Goal: Navigation & Orientation: Find specific page/section

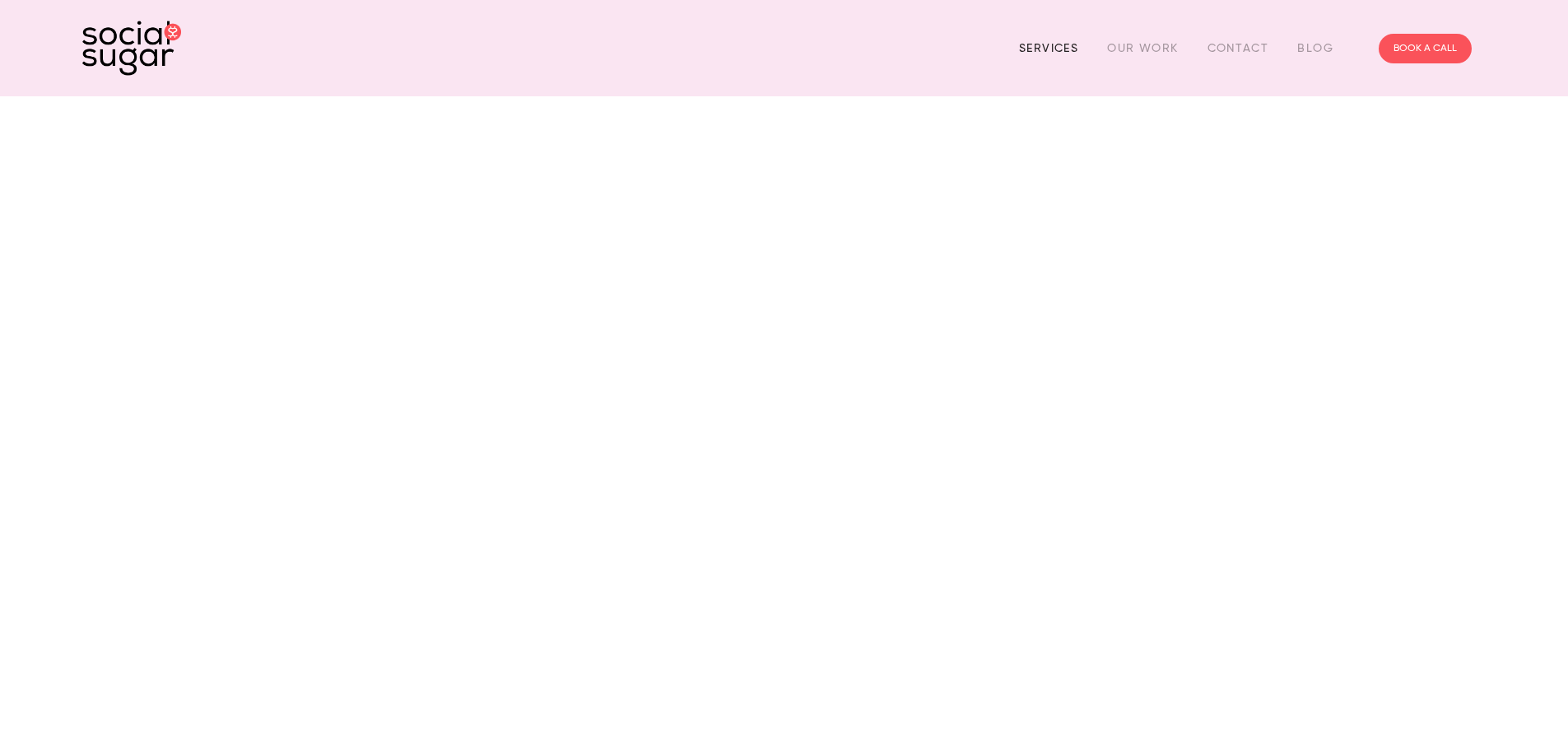
click at [1034, 49] on link "Services" at bounding box center [1048, 49] width 60 height 26
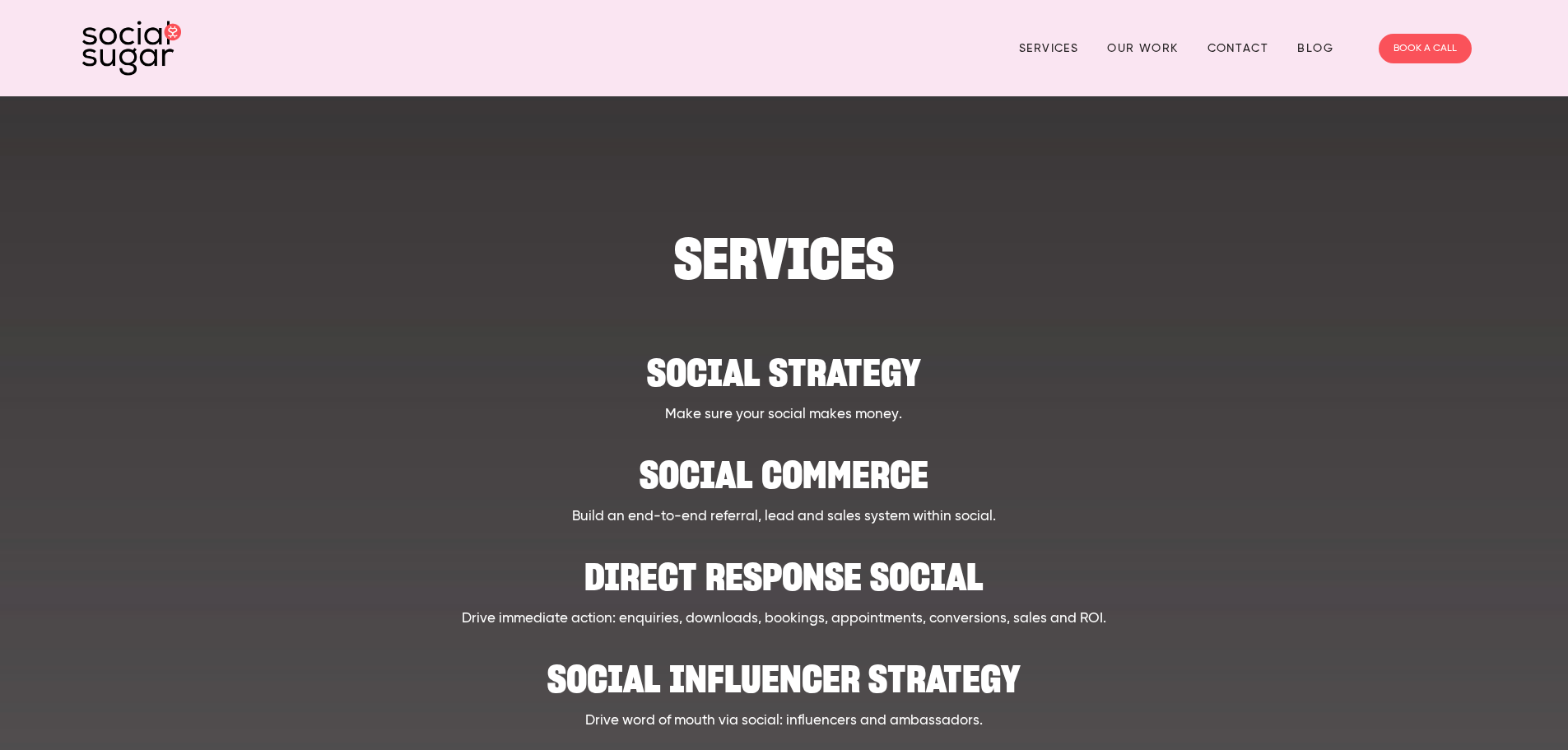
click at [135, 55] on img at bounding box center [132, 48] width 99 height 55
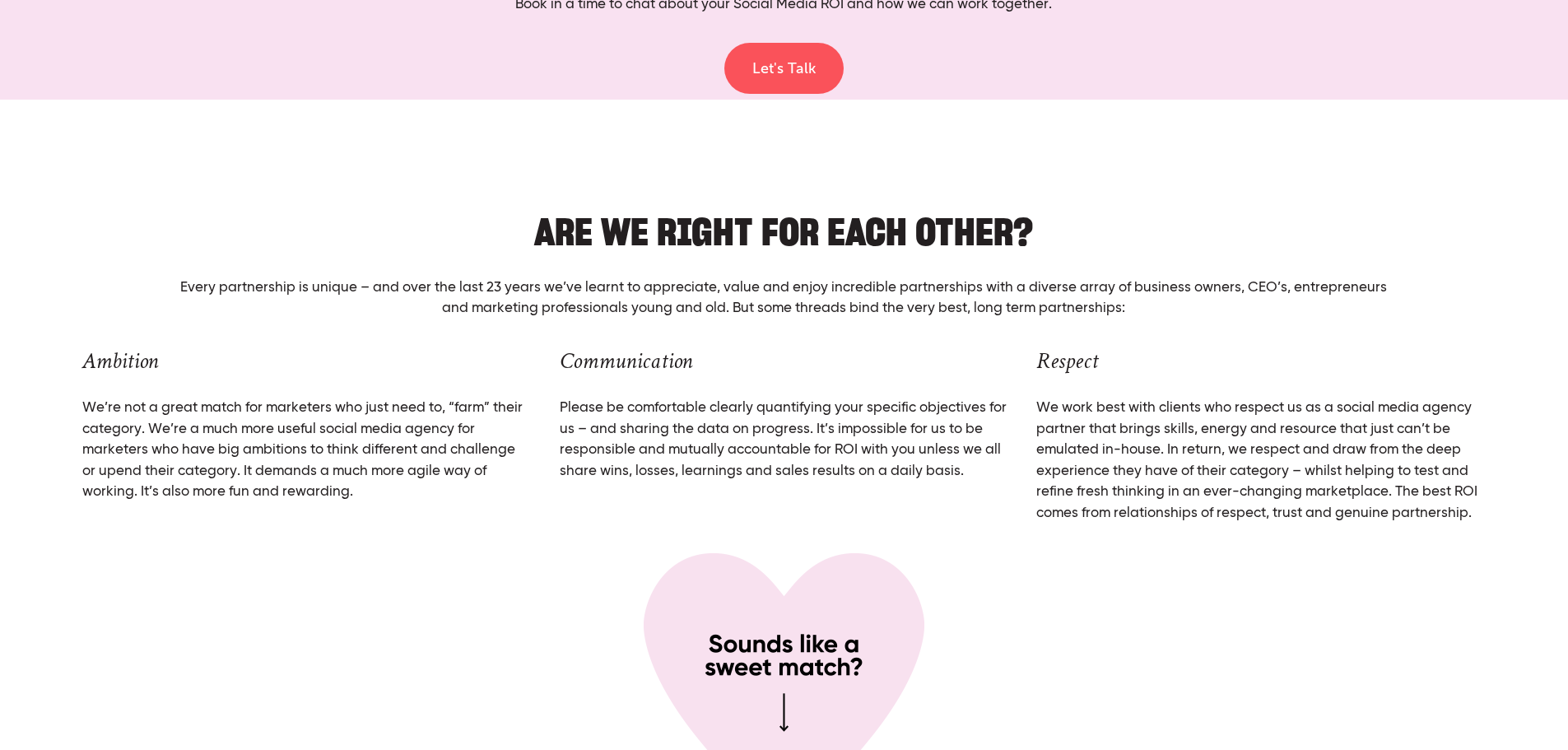
scroll to position [6289, 0]
